Goal: Information Seeking & Learning: Learn about a topic

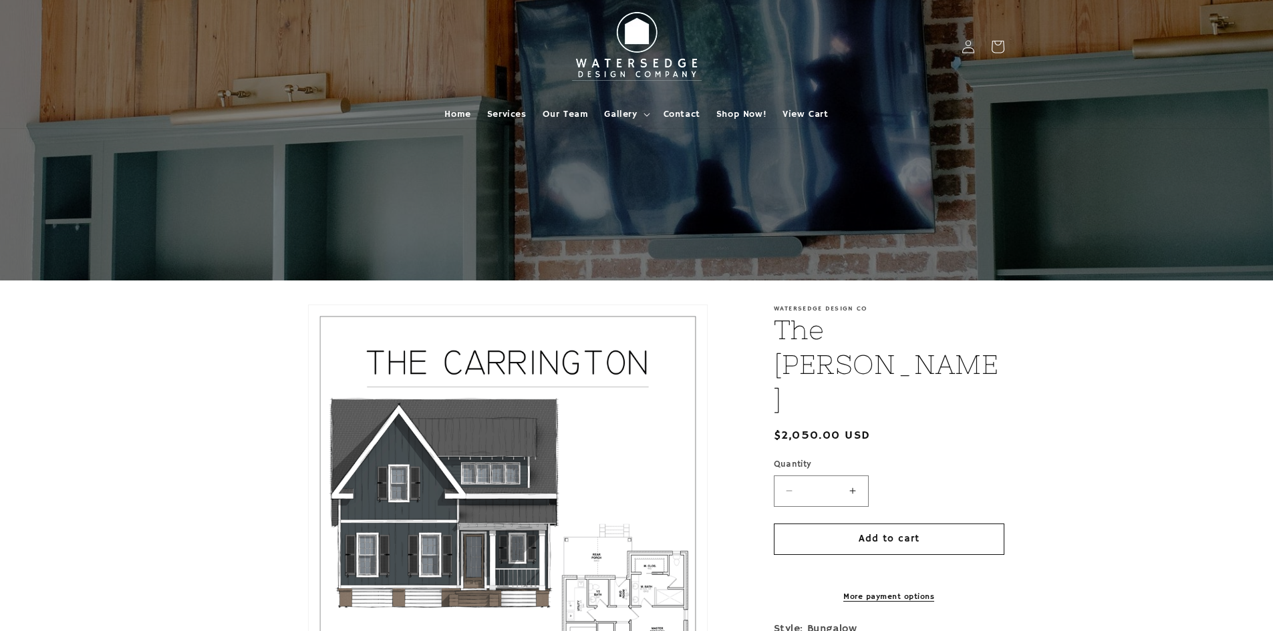
scroll to position [356, 0]
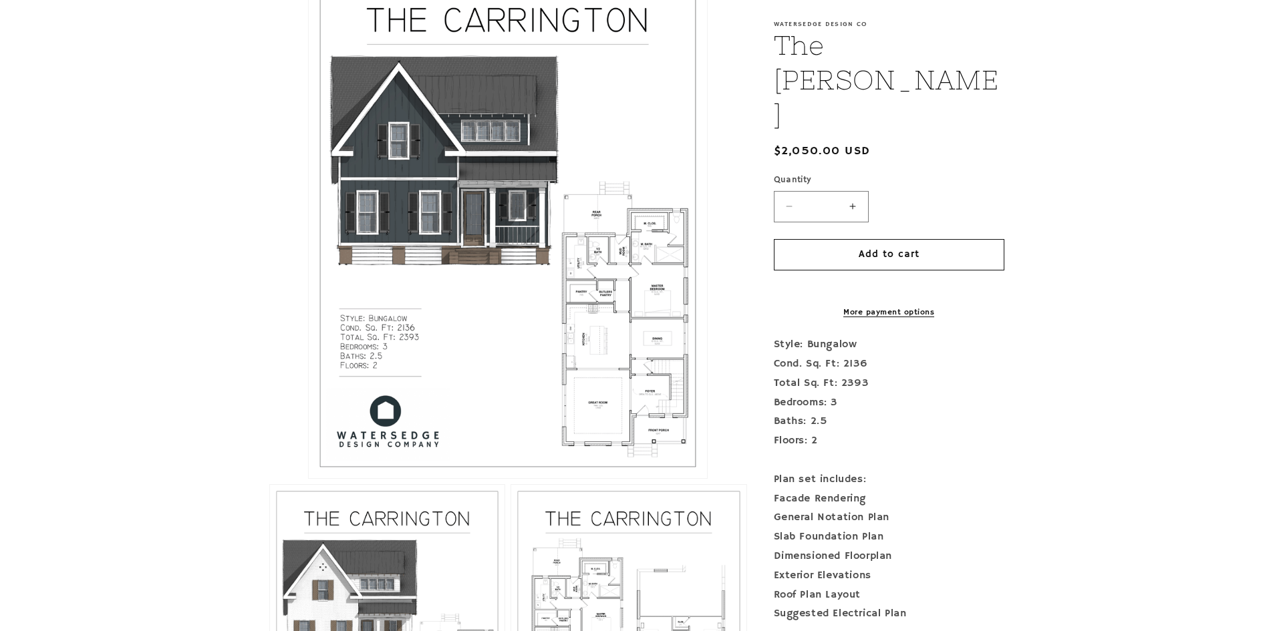
click at [309, 478] on button "Open media 1 in modal" at bounding box center [309, 478] width 0 height 0
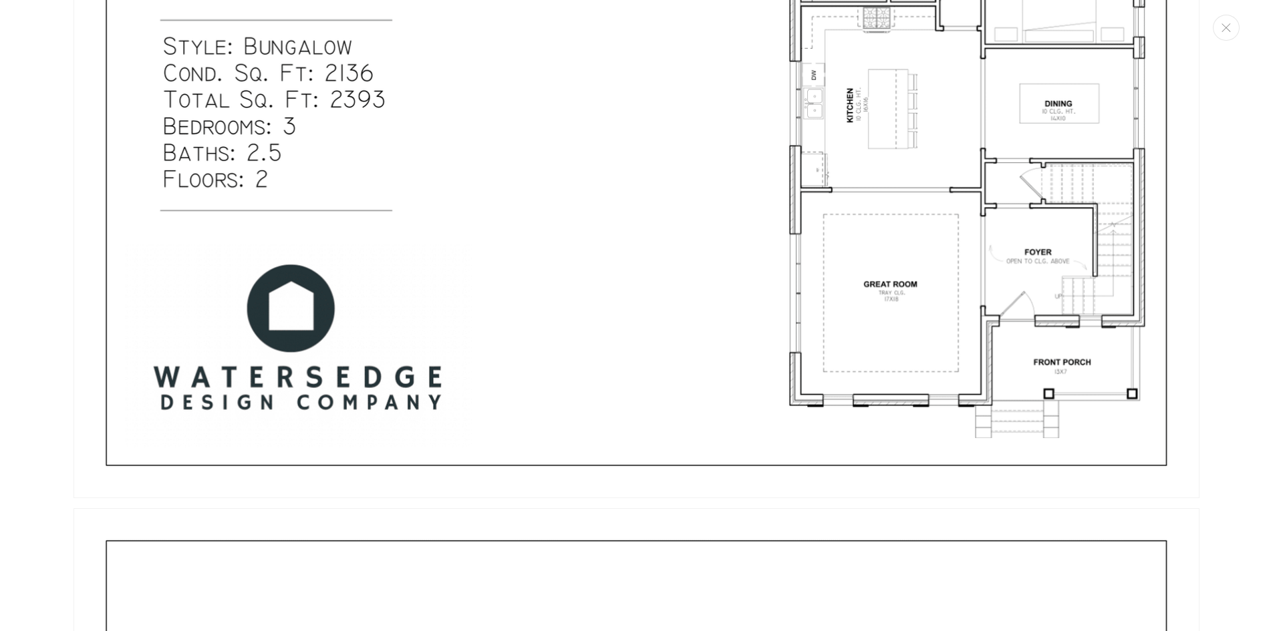
scroll to position [2424, 0]
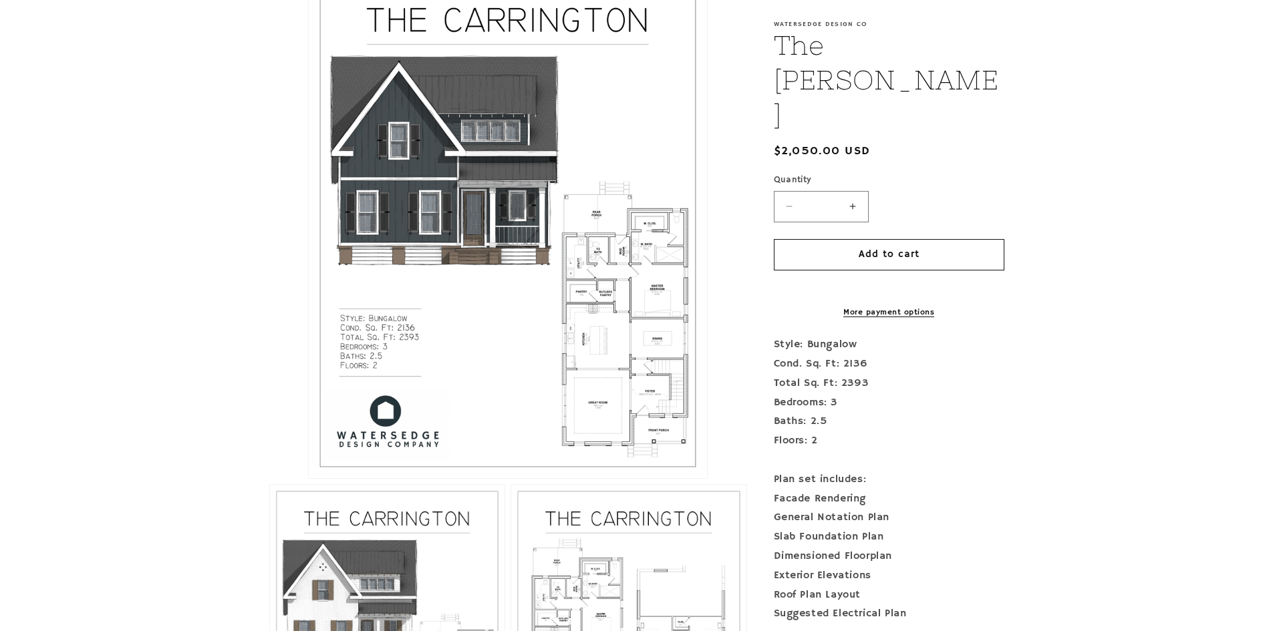
click at [309, 478] on button "Open media 1 in modal" at bounding box center [309, 478] width 0 height 0
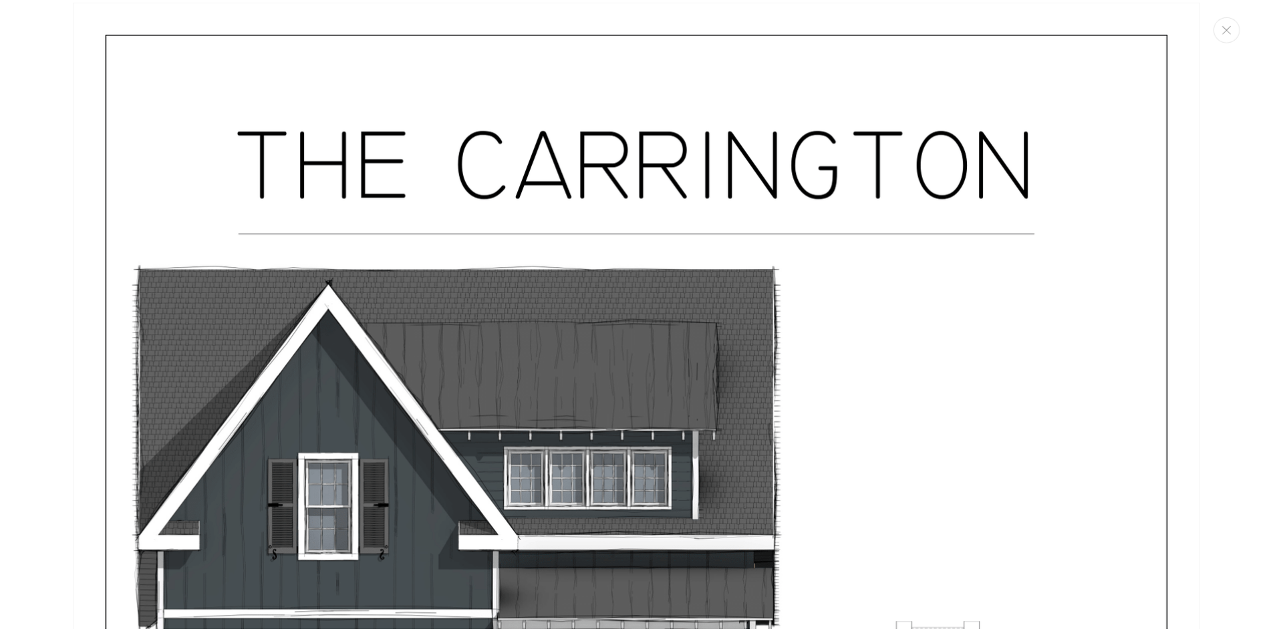
scroll to position [0, 0]
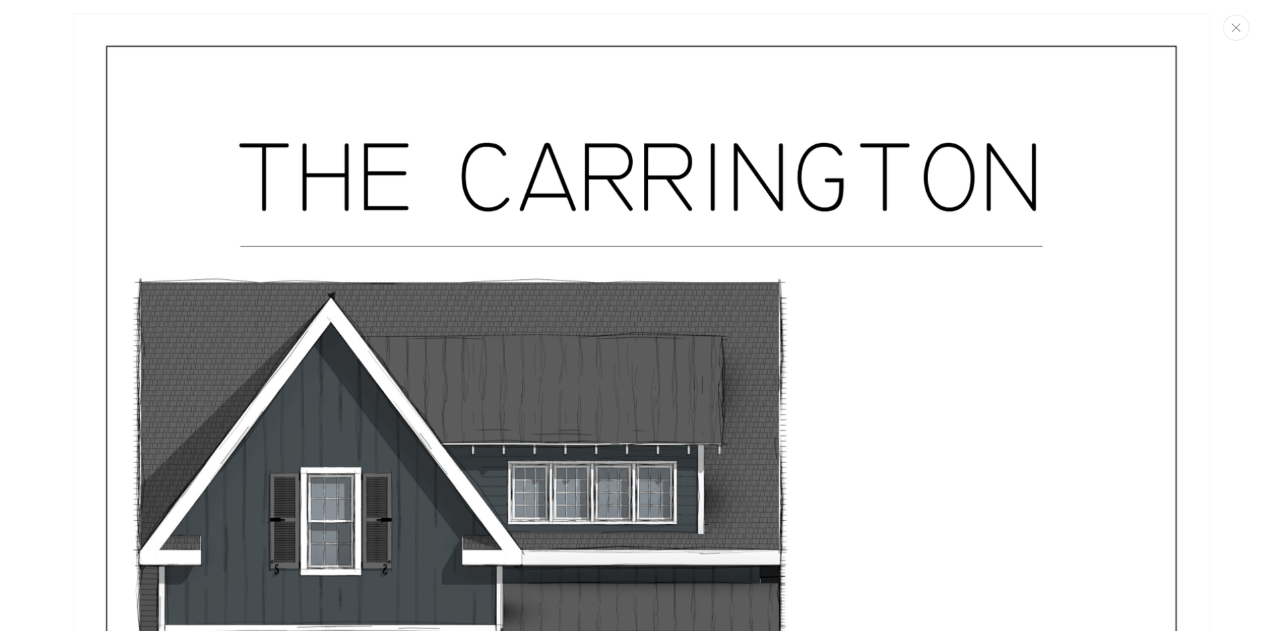
click at [1247, 32] on button "Close" at bounding box center [1235, 28] width 27 height 26
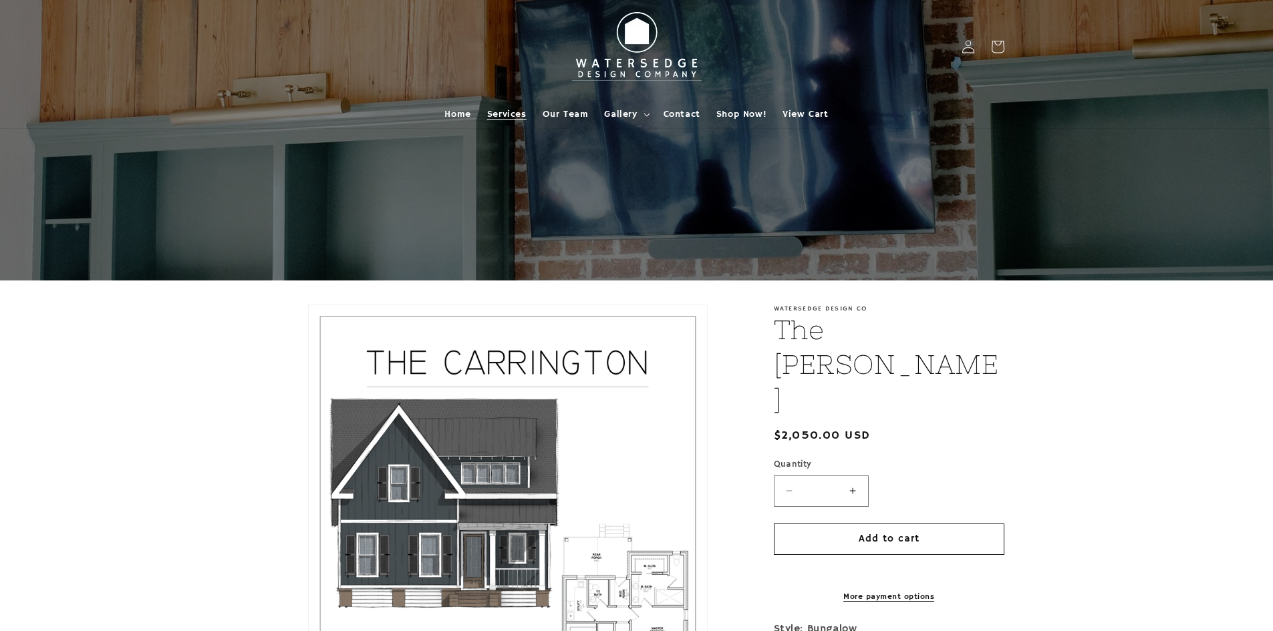
click at [510, 114] on span "Services" at bounding box center [506, 114] width 39 height 12
click at [521, 118] on span "Services" at bounding box center [506, 114] width 39 height 12
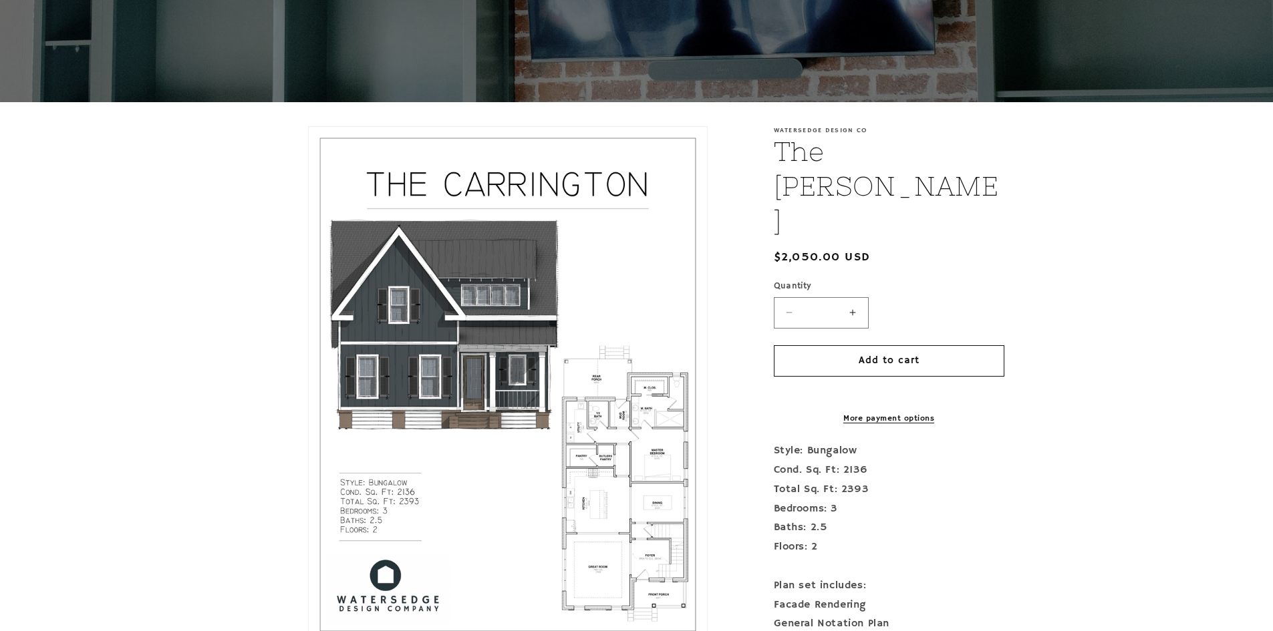
scroll to position [356, 0]
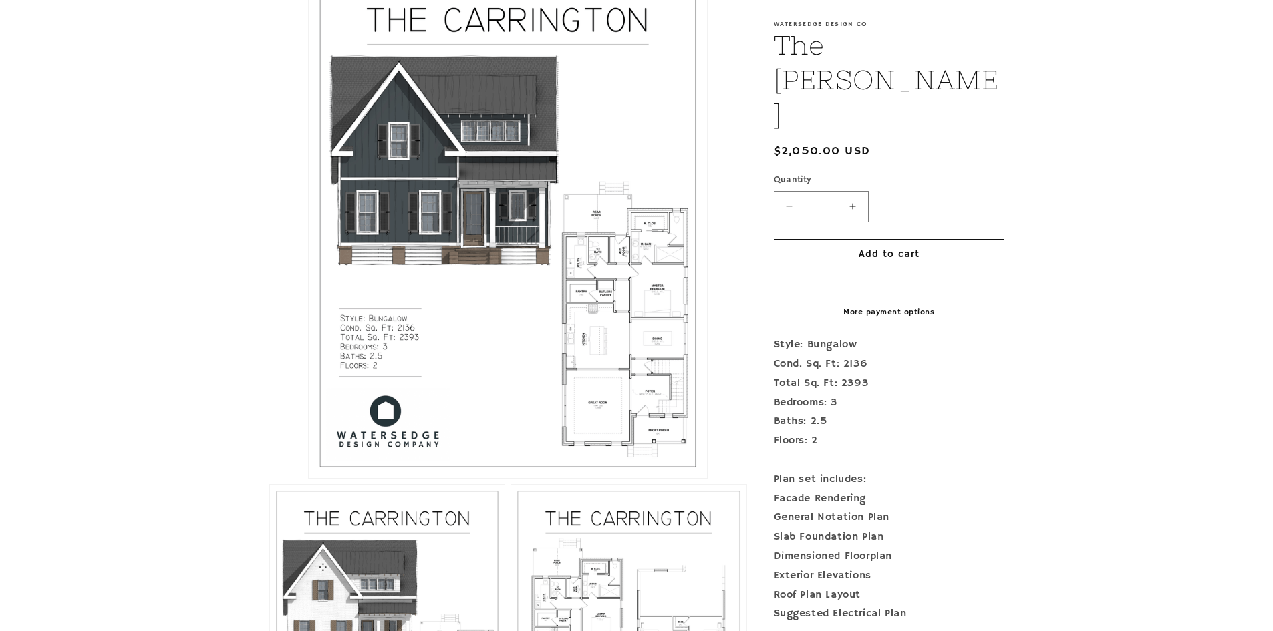
click at [309, 478] on button "Open media 1 in modal" at bounding box center [309, 478] width 0 height 0
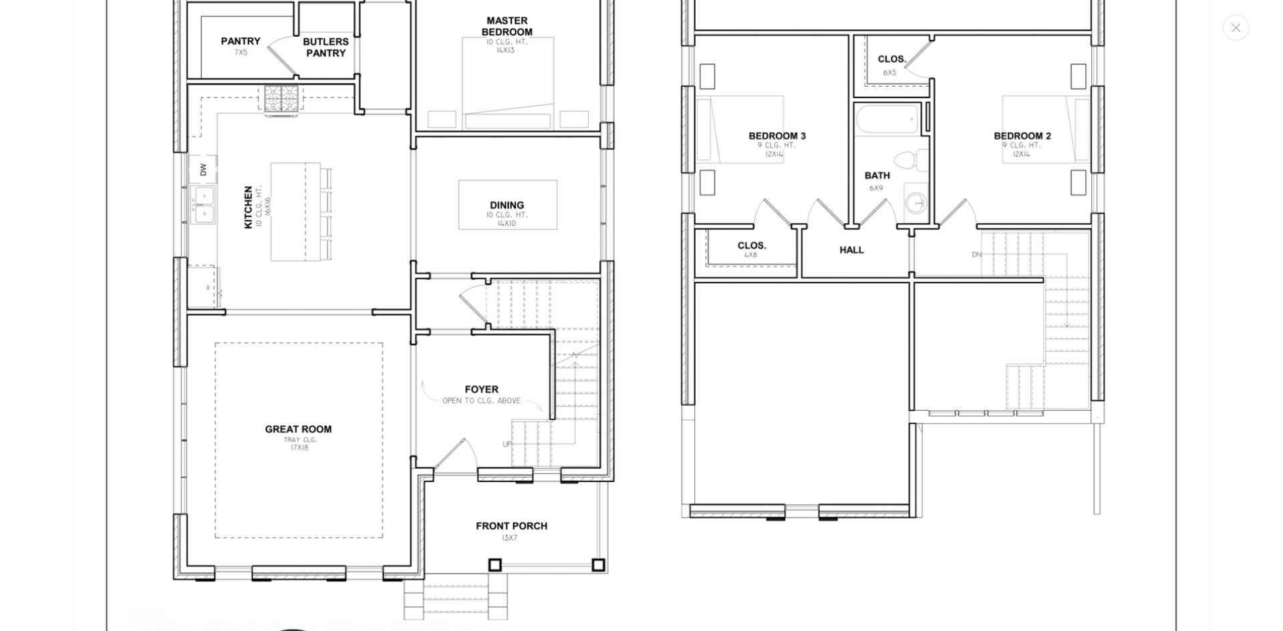
scroll to position [3754, 0]
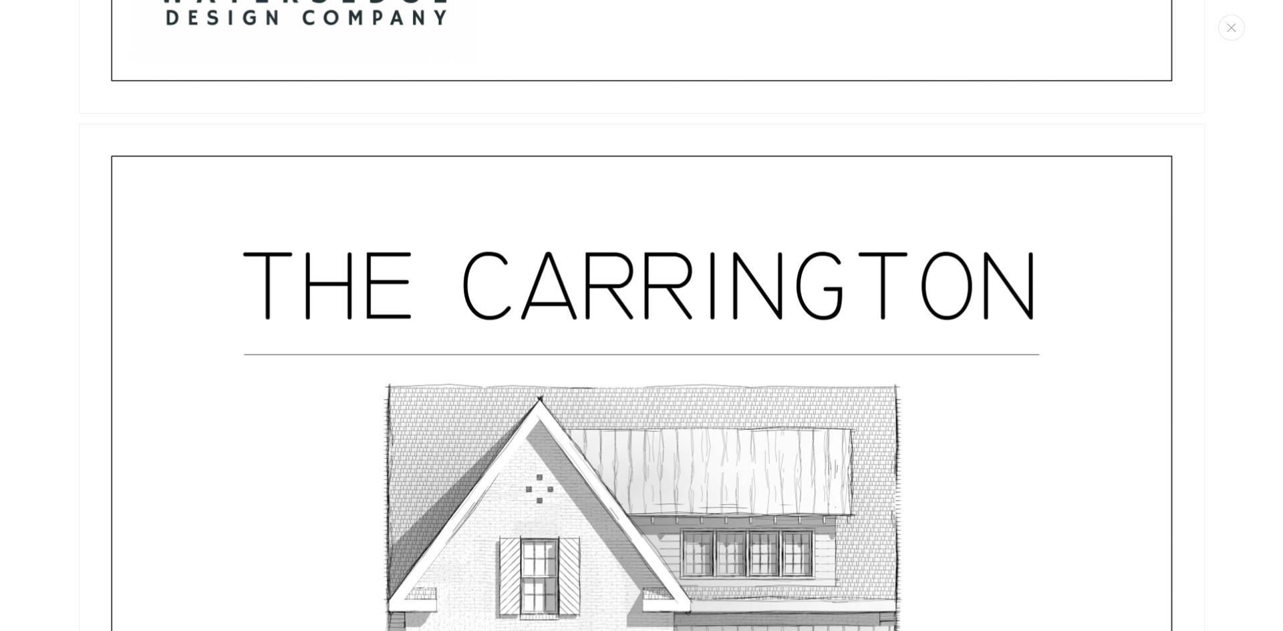
scroll to position [4263, 0]
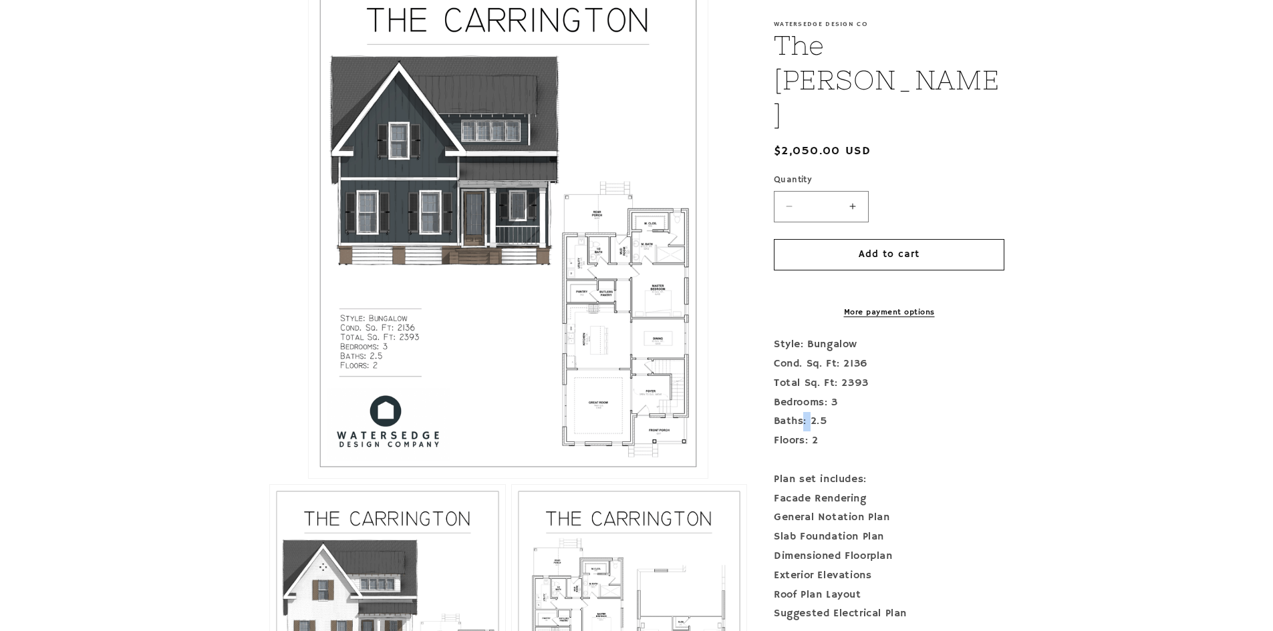
click at [801, 363] on div "Style: Bungalow Cond. Sq. Ft: 2136 Total Sq. Ft: 2393 Bedrooms: 3 Baths: 2.5 Fl…" at bounding box center [889, 517] width 230 height 365
click at [932, 349] on div "Style: Bungalow Cond. Sq. Ft: 2136 Total Sq. Ft: 2393 Bedrooms: 3 Baths: 2.5 Fl…" at bounding box center [889, 517] width 230 height 365
drag, startPoint x: 675, startPoint y: 331, endPoint x: 688, endPoint y: 293, distance: 40.4
click at [309, 478] on button "Open media 1 in modal" at bounding box center [309, 478] width 0 height 0
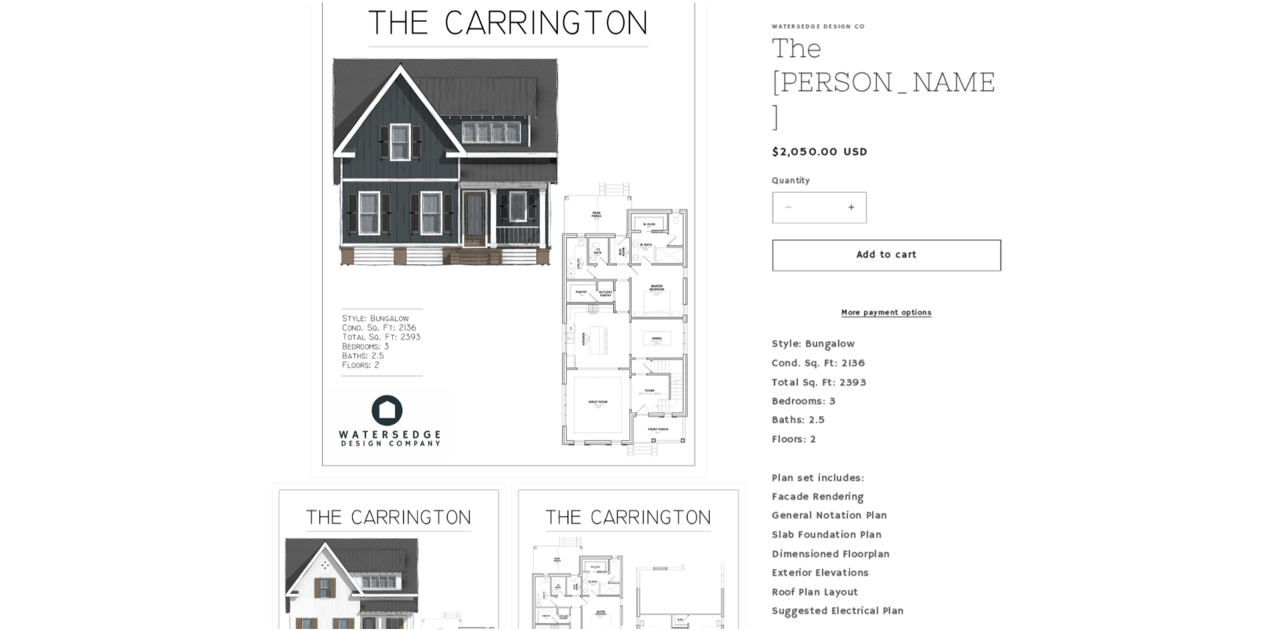
scroll to position [13, 0]
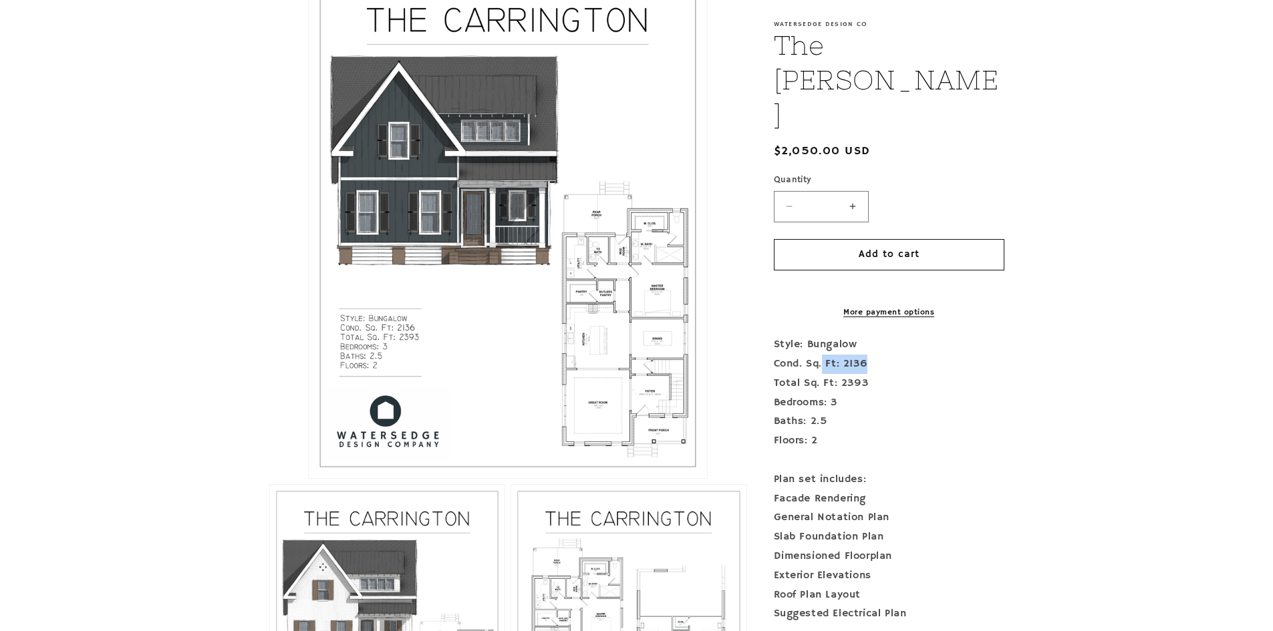
drag, startPoint x: 824, startPoint y: 305, endPoint x: 873, endPoint y: 305, distance: 48.8
click at [873, 335] on div "Style: Bungalow Cond. Sq. Ft: 2136 Total Sq. Ft: 2393 Bedrooms: 3 Baths: 2.5 Fl…" at bounding box center [889, 517] width 230 height 365
click at [972, 335] on div "Style: Bungalow Cond. Sq. Ft: 2136 Total Sq. Ft: 2393 Bedrooms: 3 Baths: 2.5 Fl…" at bounding box center [889, 517] width 230 height 365
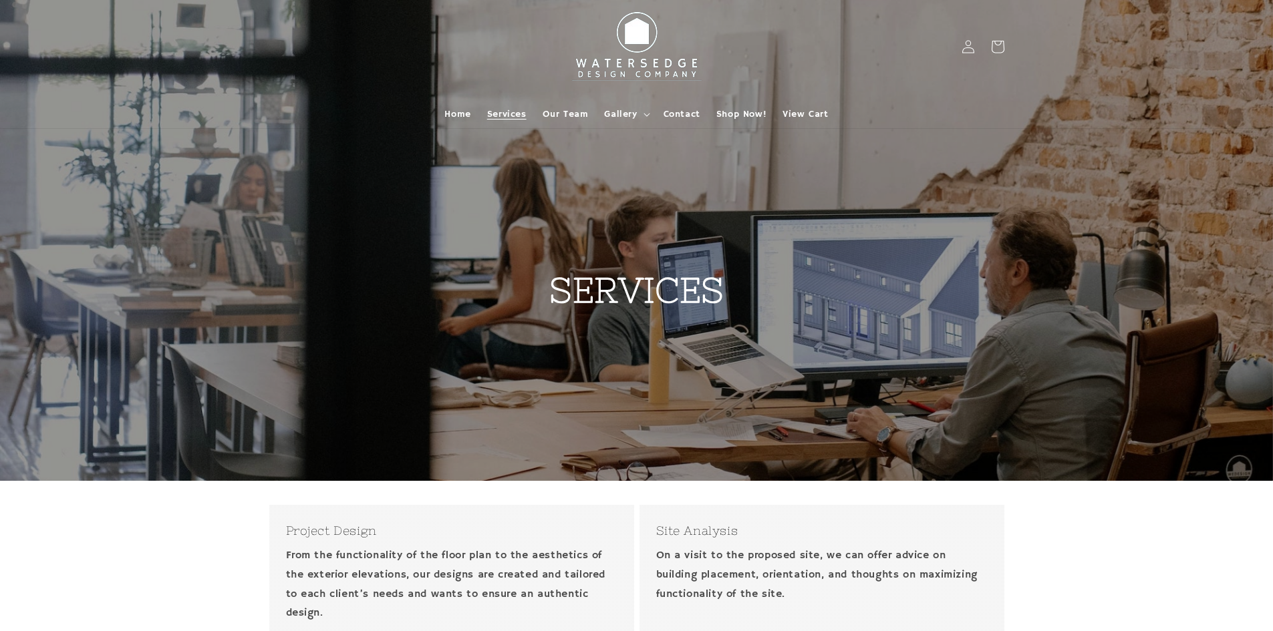
scroll to position [356, 0]
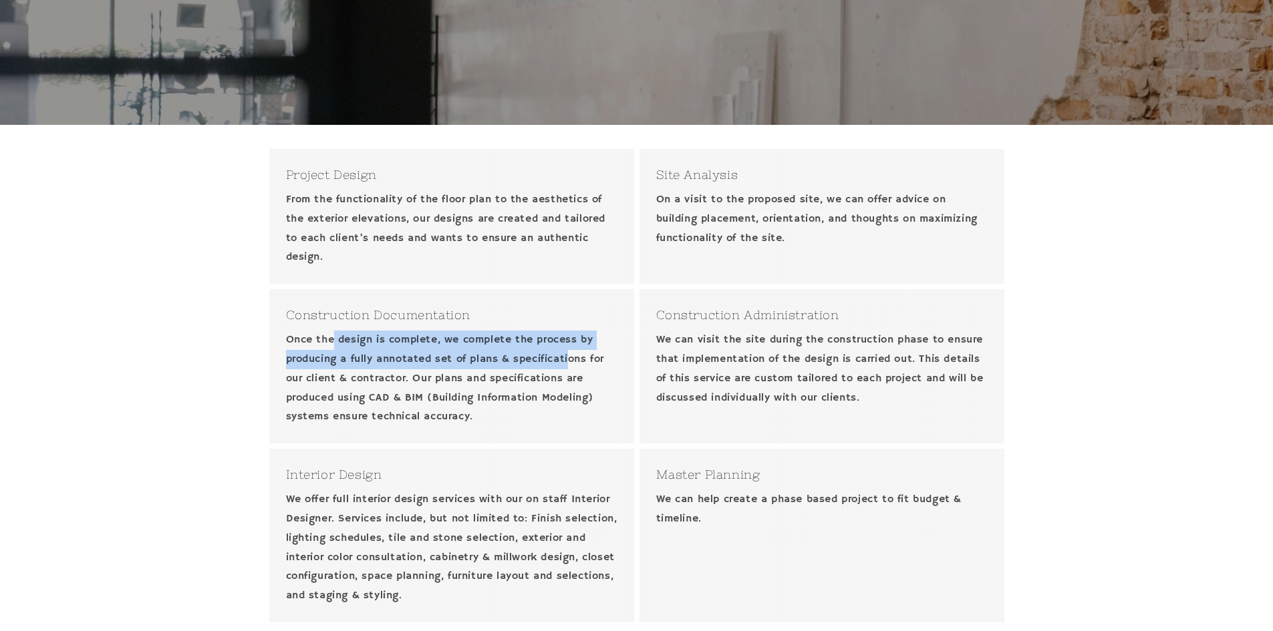
drag, startPoint x: 381, startPoint y: 342, endPoint x: 560, endPoint y: 354, distance: 179.4
click at [575, 357] on p "Once the design is complete, we complete the process by producing a fully annot…" at bounding box center [451, 379] width 331 height 96
click at [370, 360] on p "Once the design is complete, we complete the process by producing a fully annot…" at bounding box center [451, 379] width 331 height 96
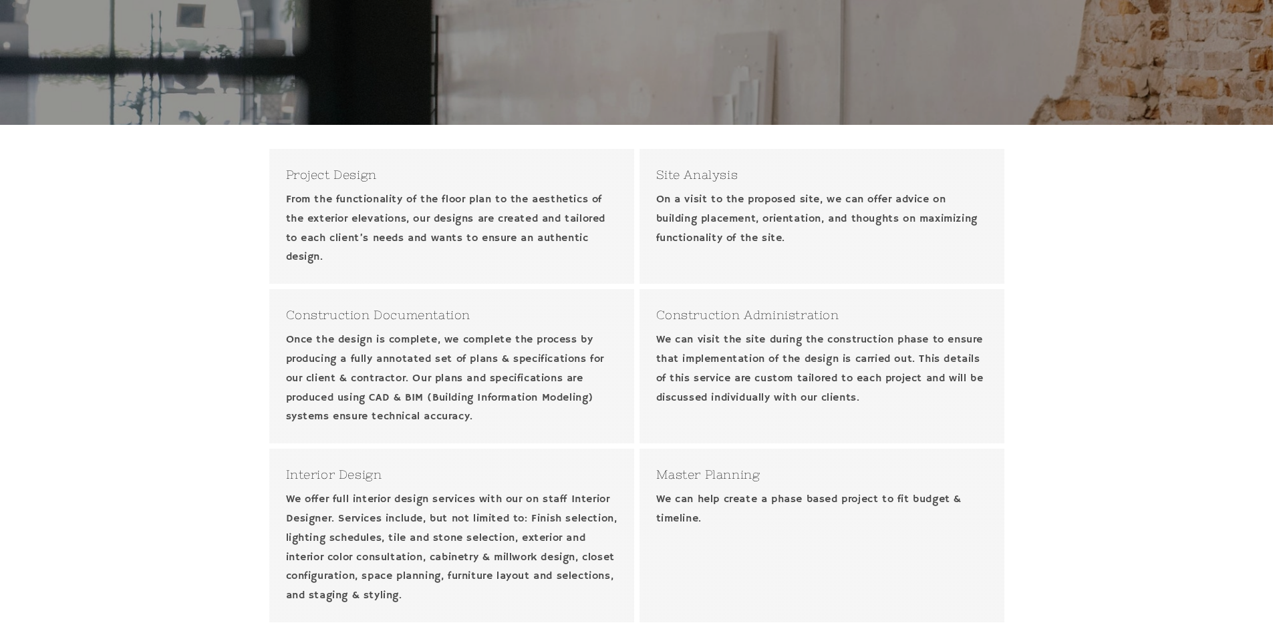
scroll to position [0, 0]
